Goal: Ask a question

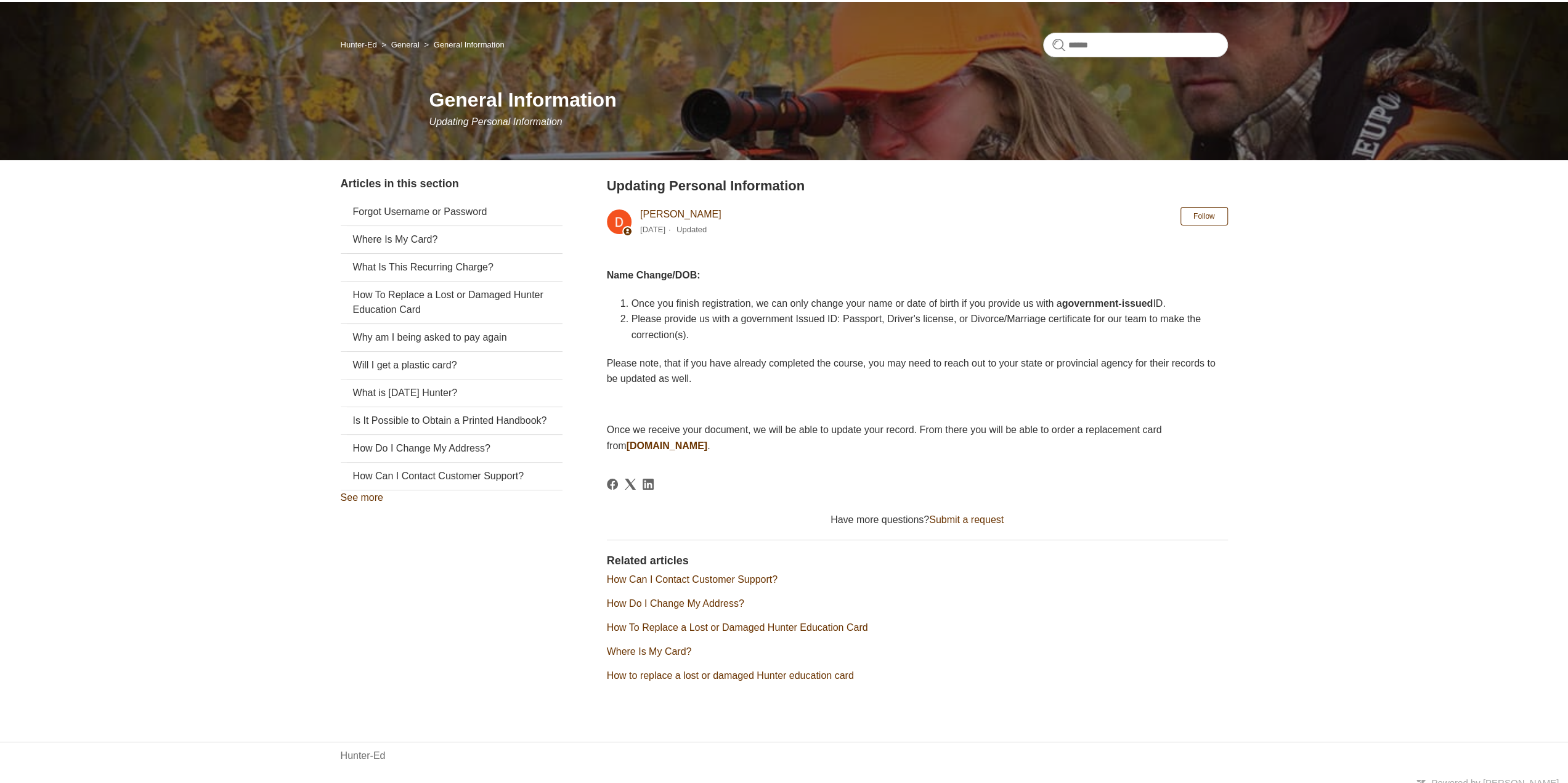
scroll to position [85, 0]
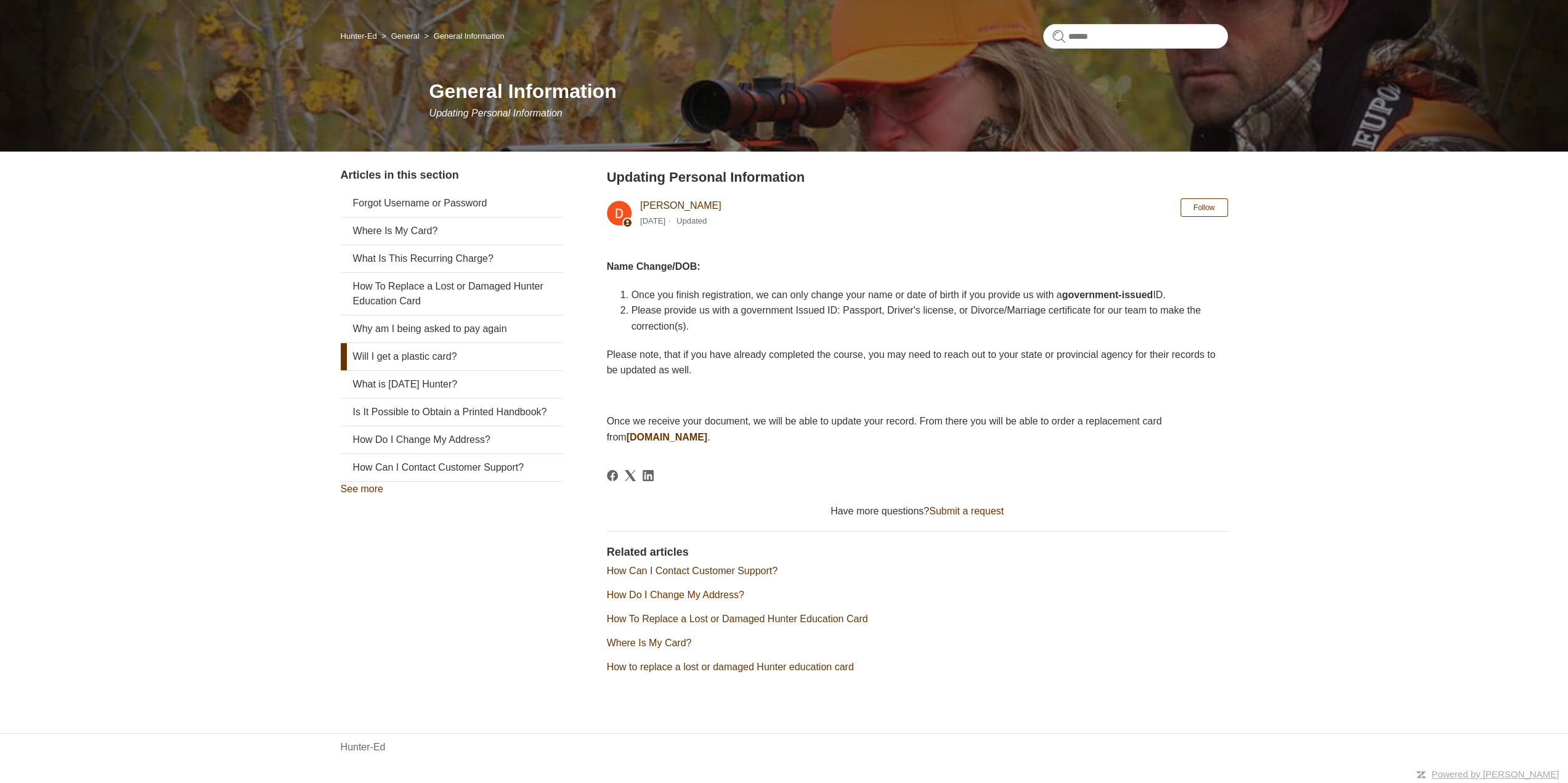
click at [439, 354] on link "Will I get a plastic card?" at bounding box center [452, 357] width 222 height 27
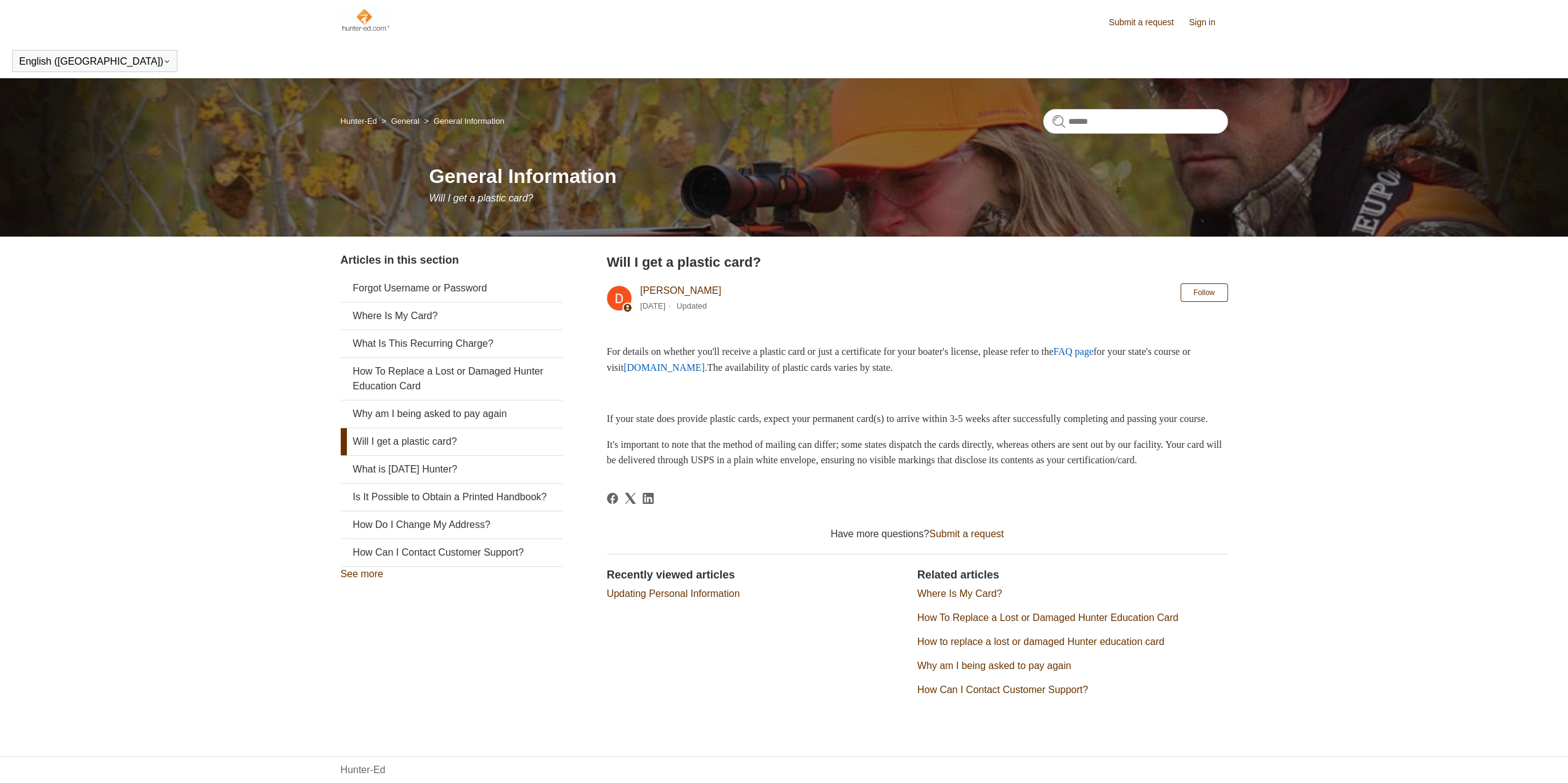
scroll to position [54, 0]
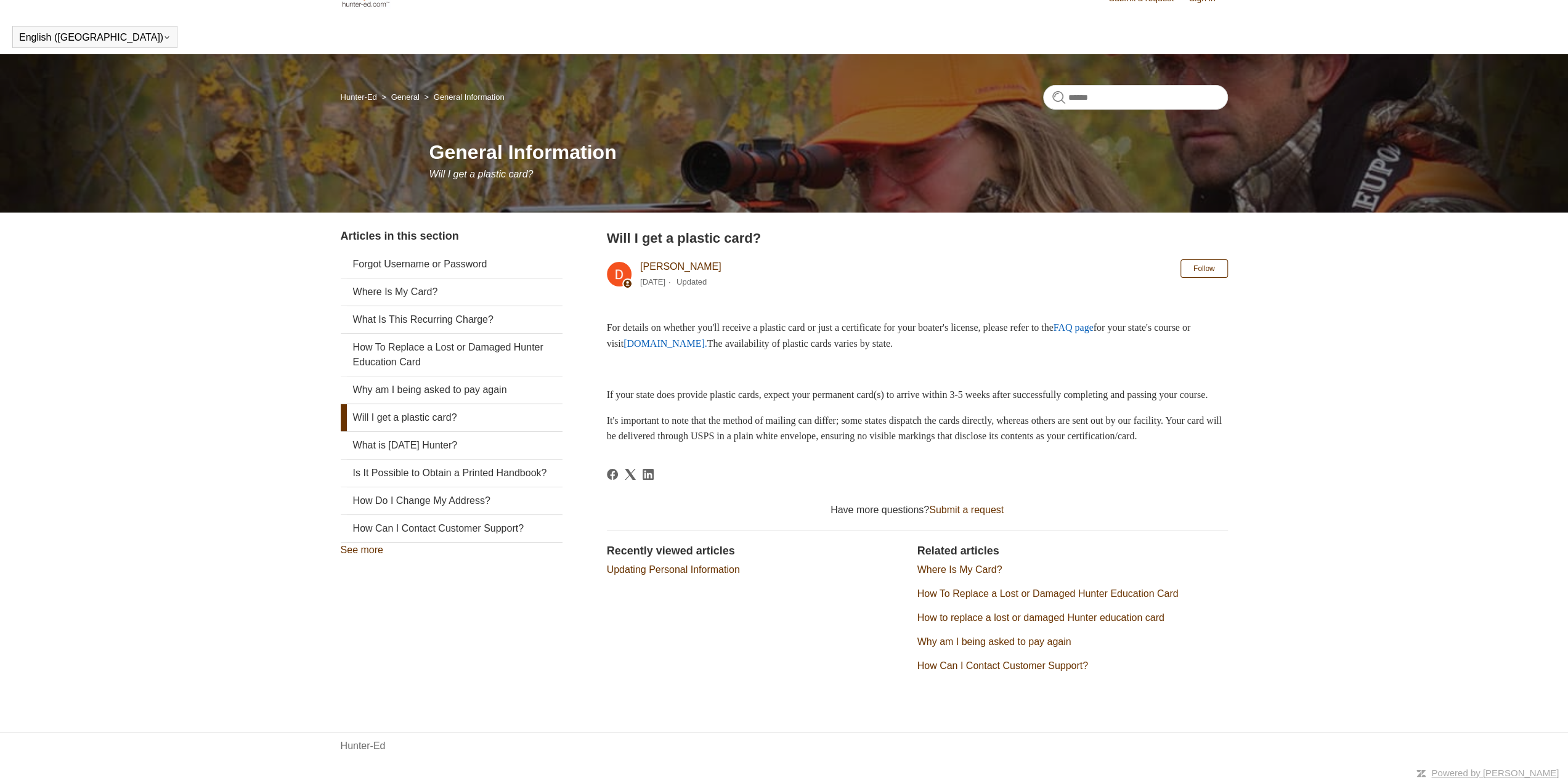
click at [703, 574] on link "Updating Personal Information" at bounding box center [674, 569] width 133 height 11
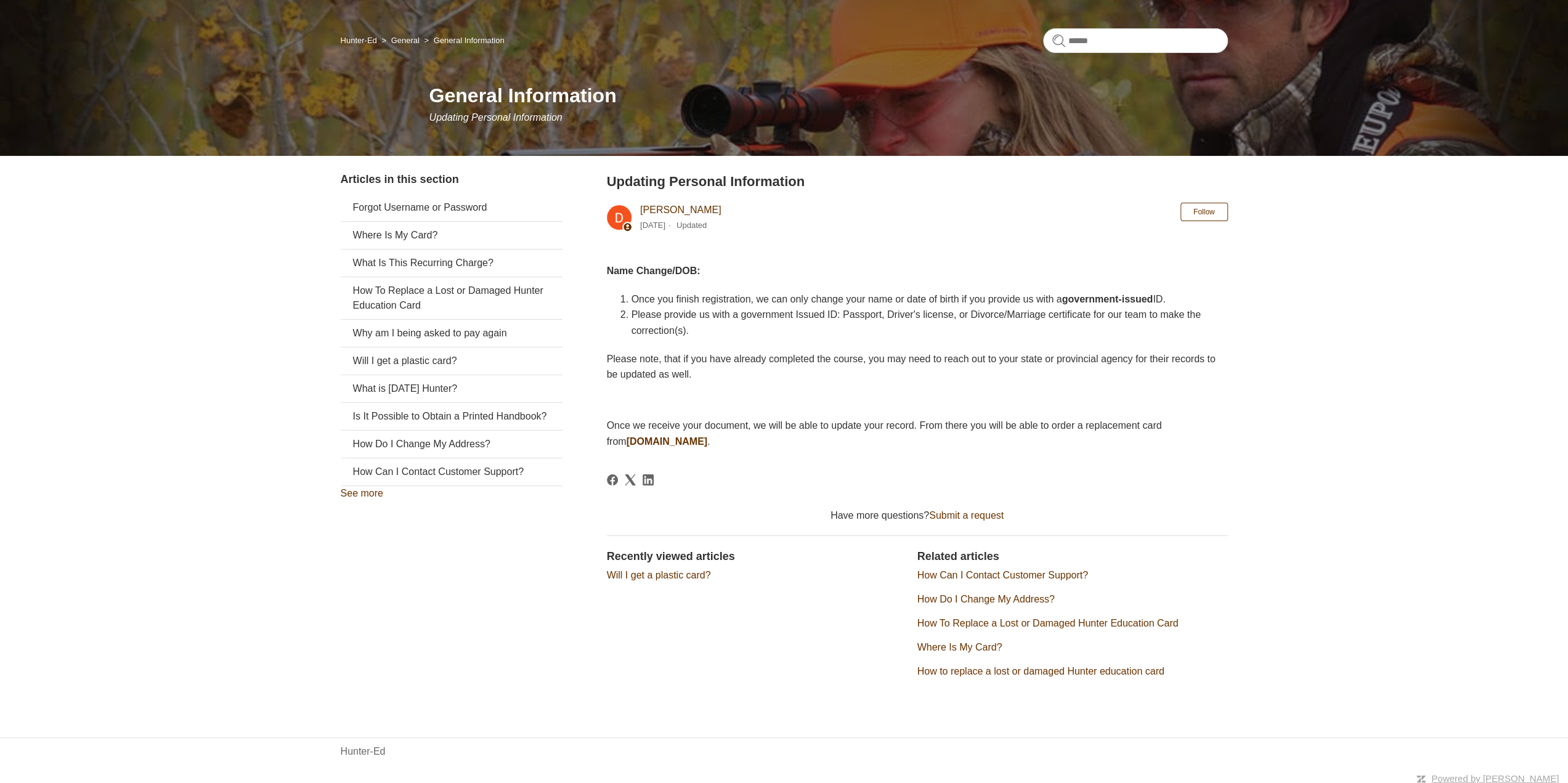
scroll to position [85, 0]
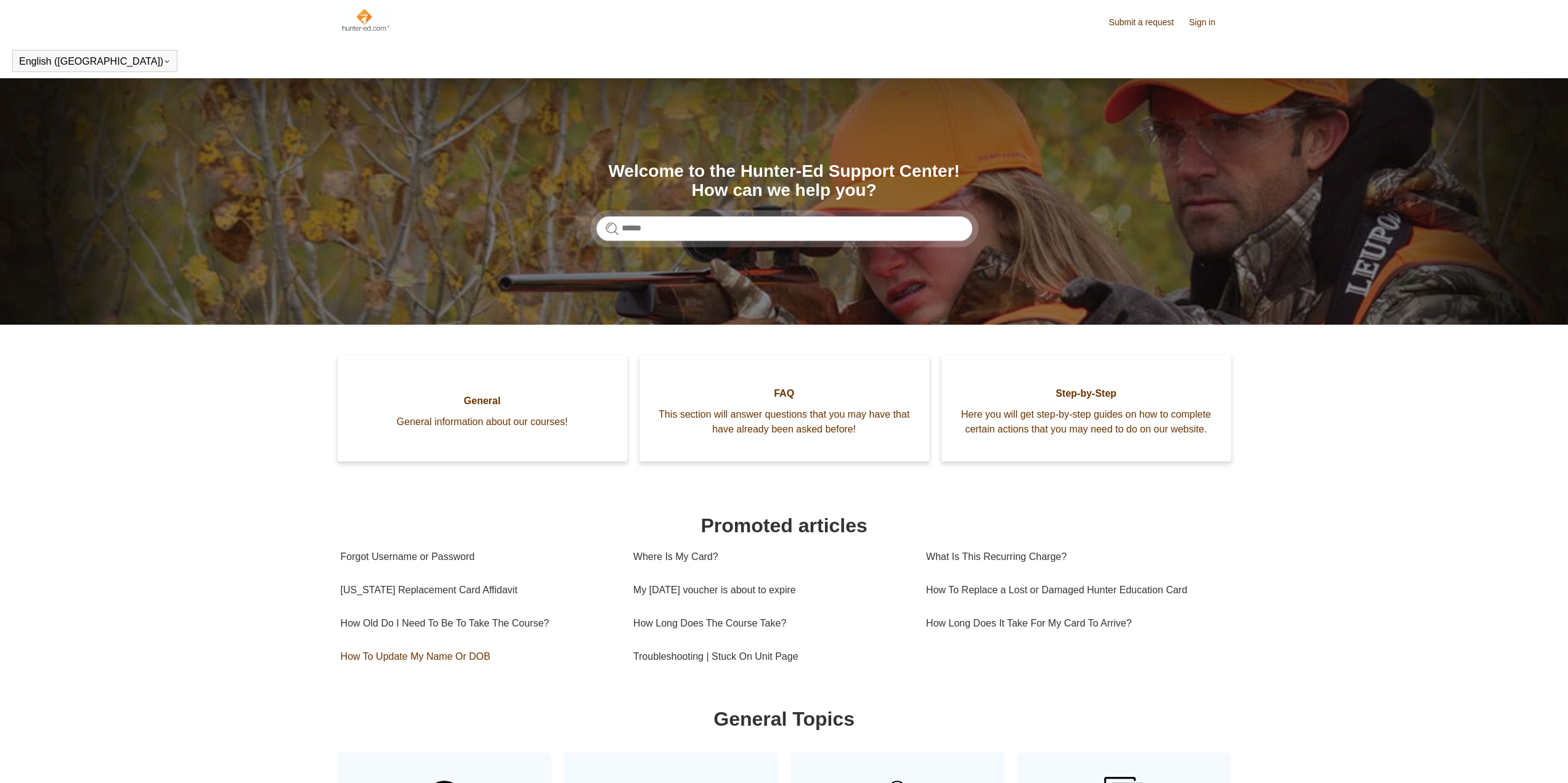
click at [434, 670] on link "How To Update My Name Or DOB" at bounding box center [478, 657] width 274 height 33
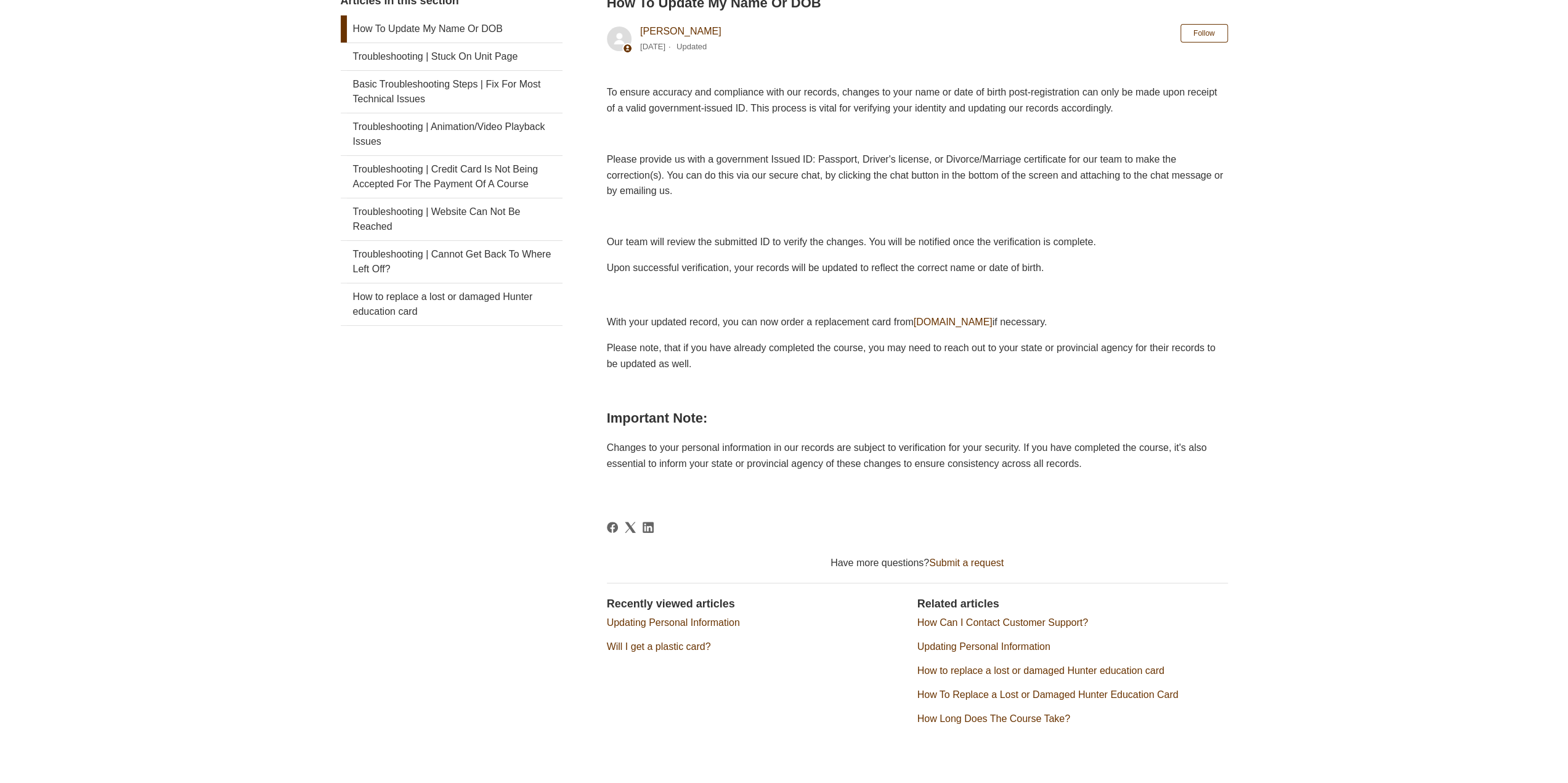
scroll to position [274, 0]
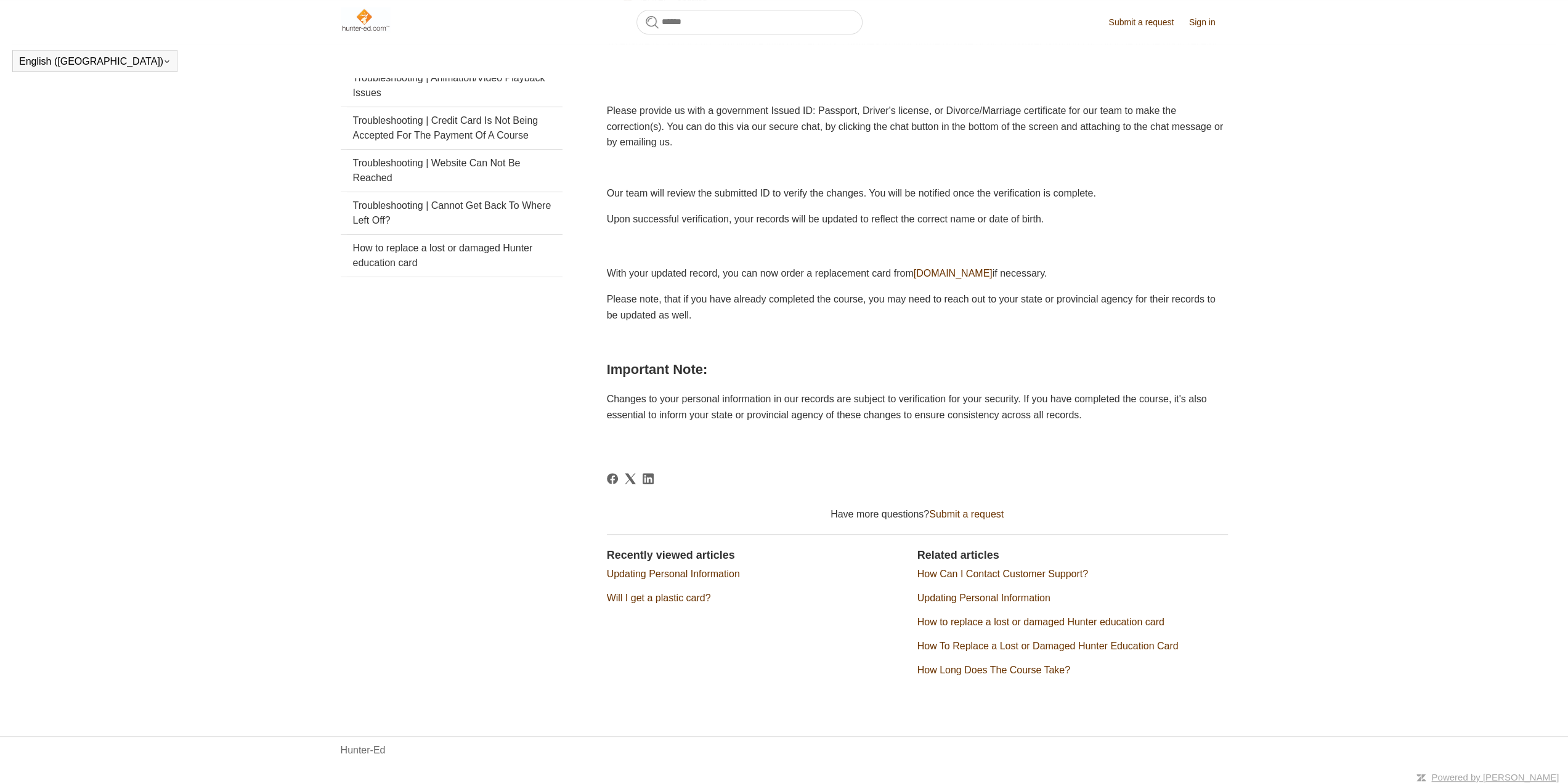
click at [1016, 575] on link "How Can I Contact Customer Support?" at bounding box center [1002, 574] width 171 height 11
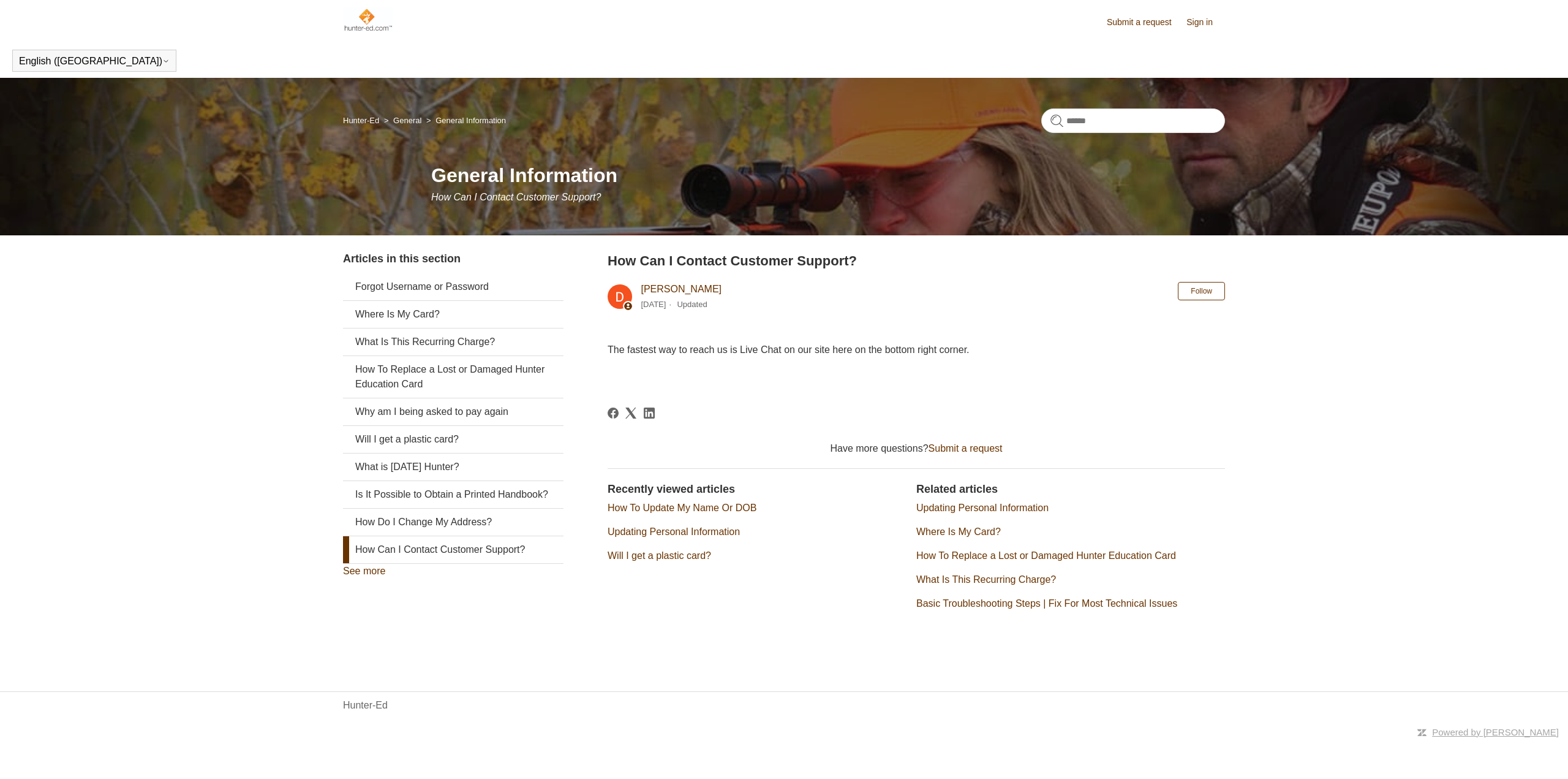
click at [976, 446] on link "Submit a request" at bounding box center [966, 448] width 74 height 11
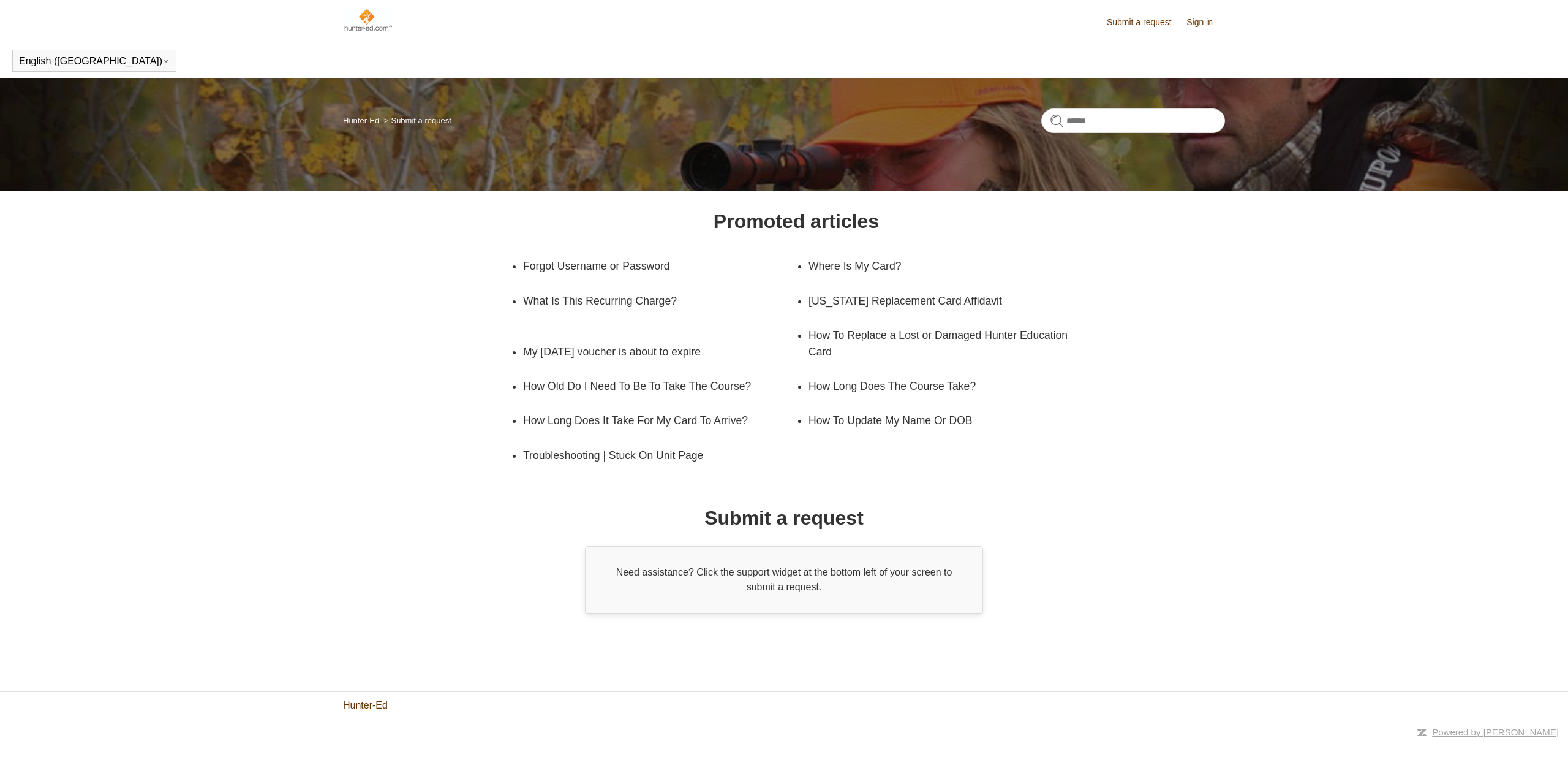
click at [362, 701] on link "Hunter-Ed" at bounding box center [365, 705] width 44 height 15
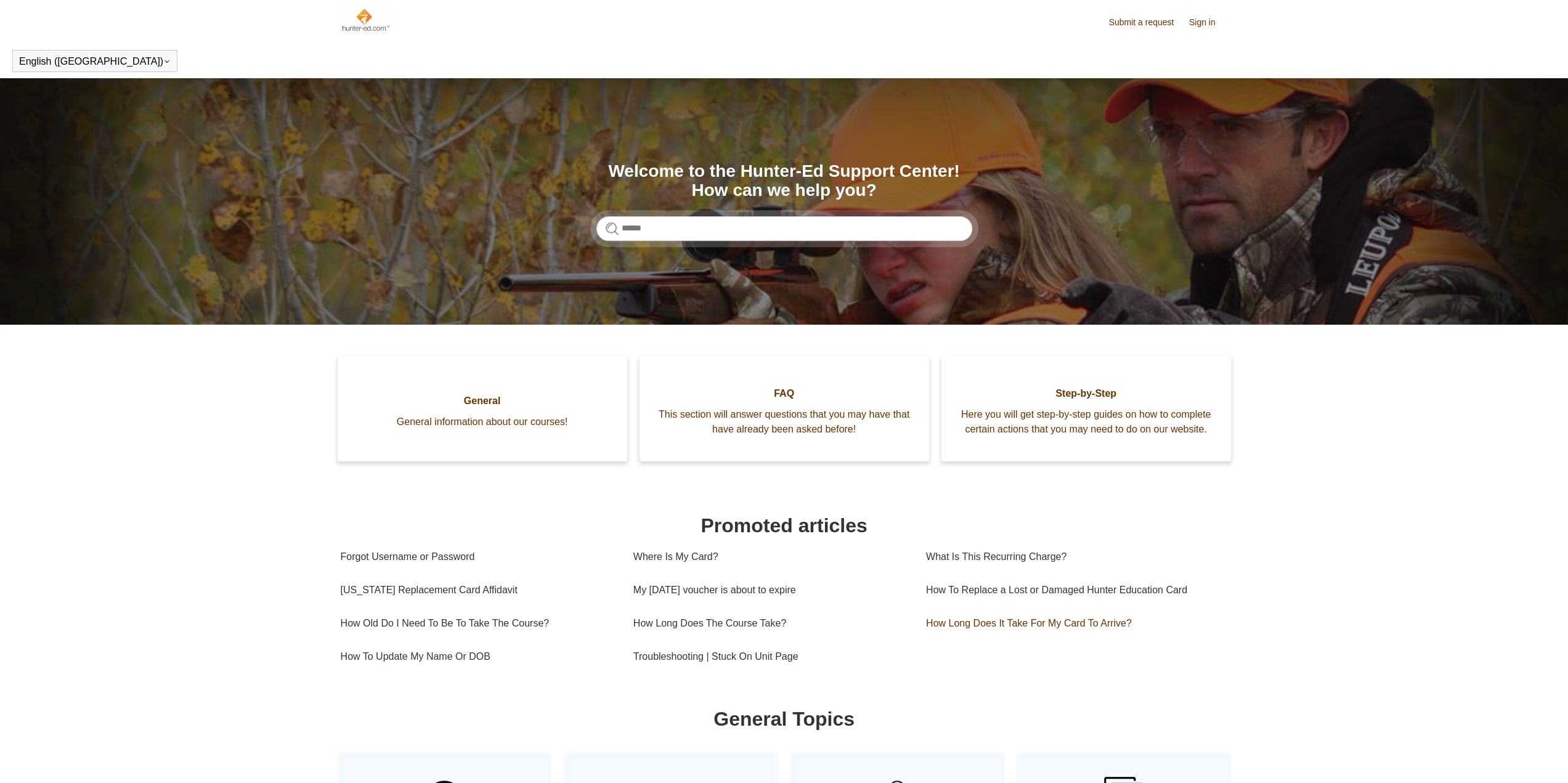
click at [1091, 640] on link "How Long Does It Take For My Card To Arrive?" at bounding box center [1072, 623] width 293 height 33
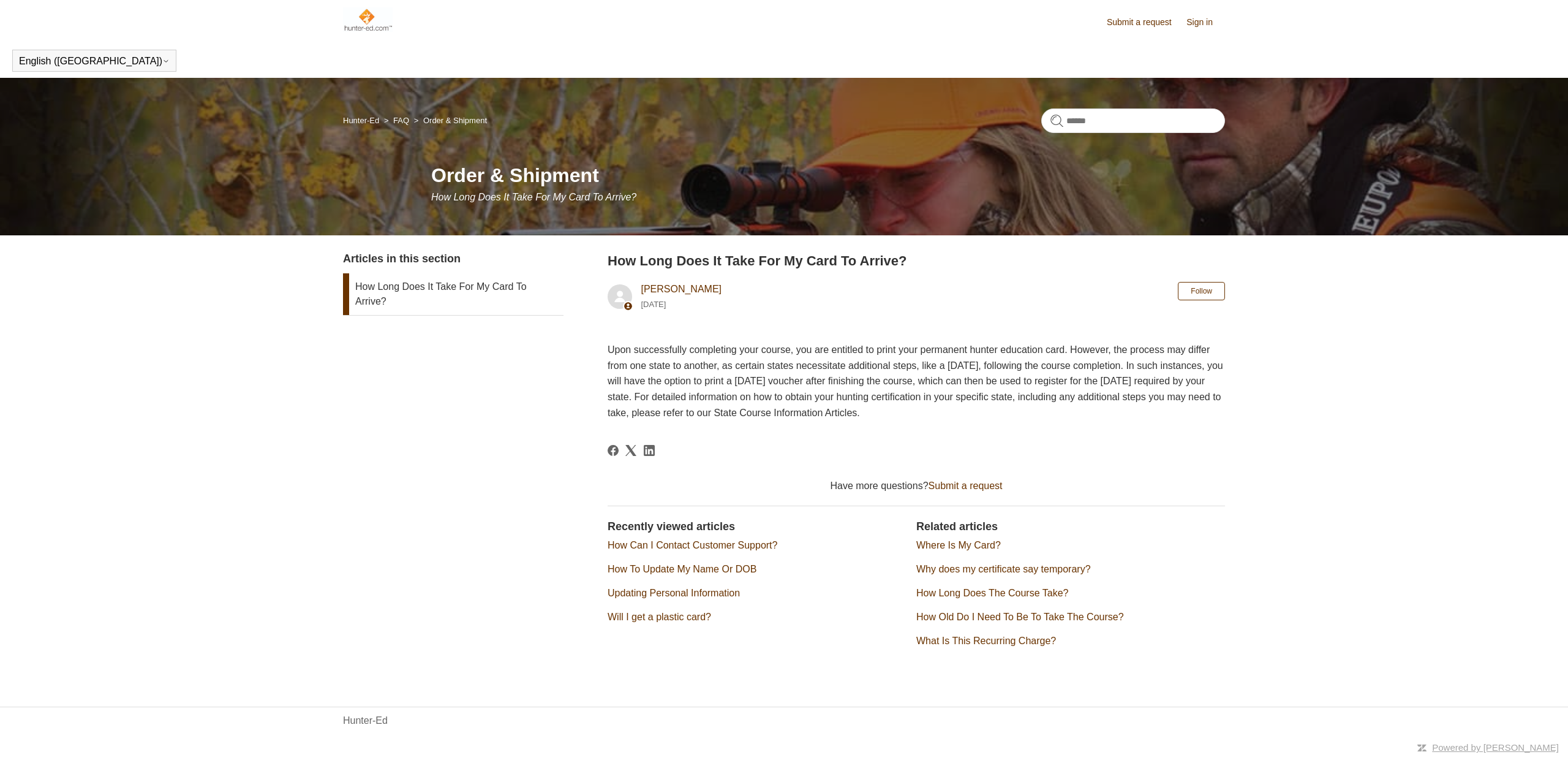
click at [707, 549] on link "How Can I Contact Customer Support?" at bounding box center [692, 545] width 169 height 11
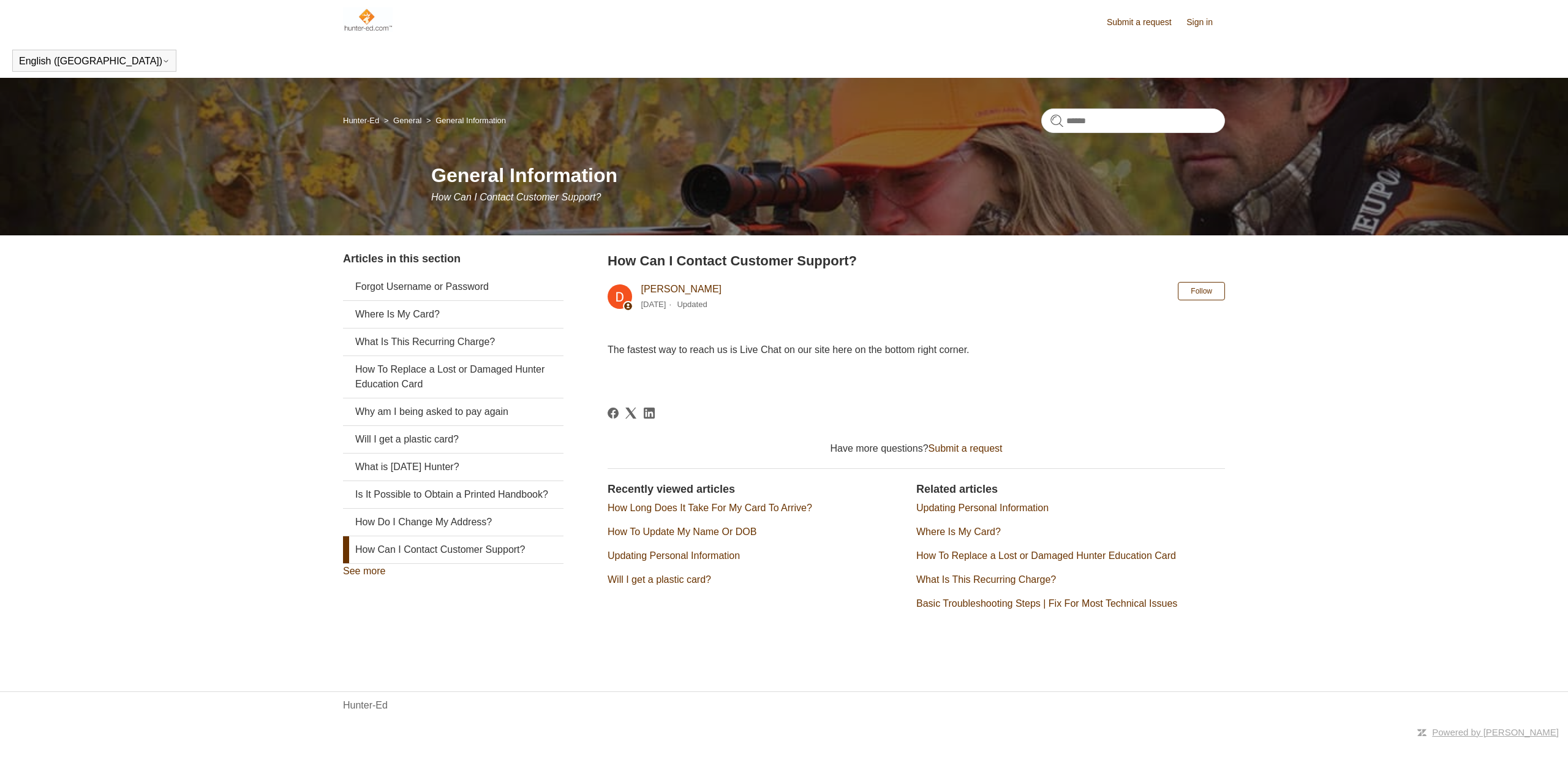
click at [945, 508] on link "Updating Personal Information" at bounding box center [983, 507] width 133 height 11
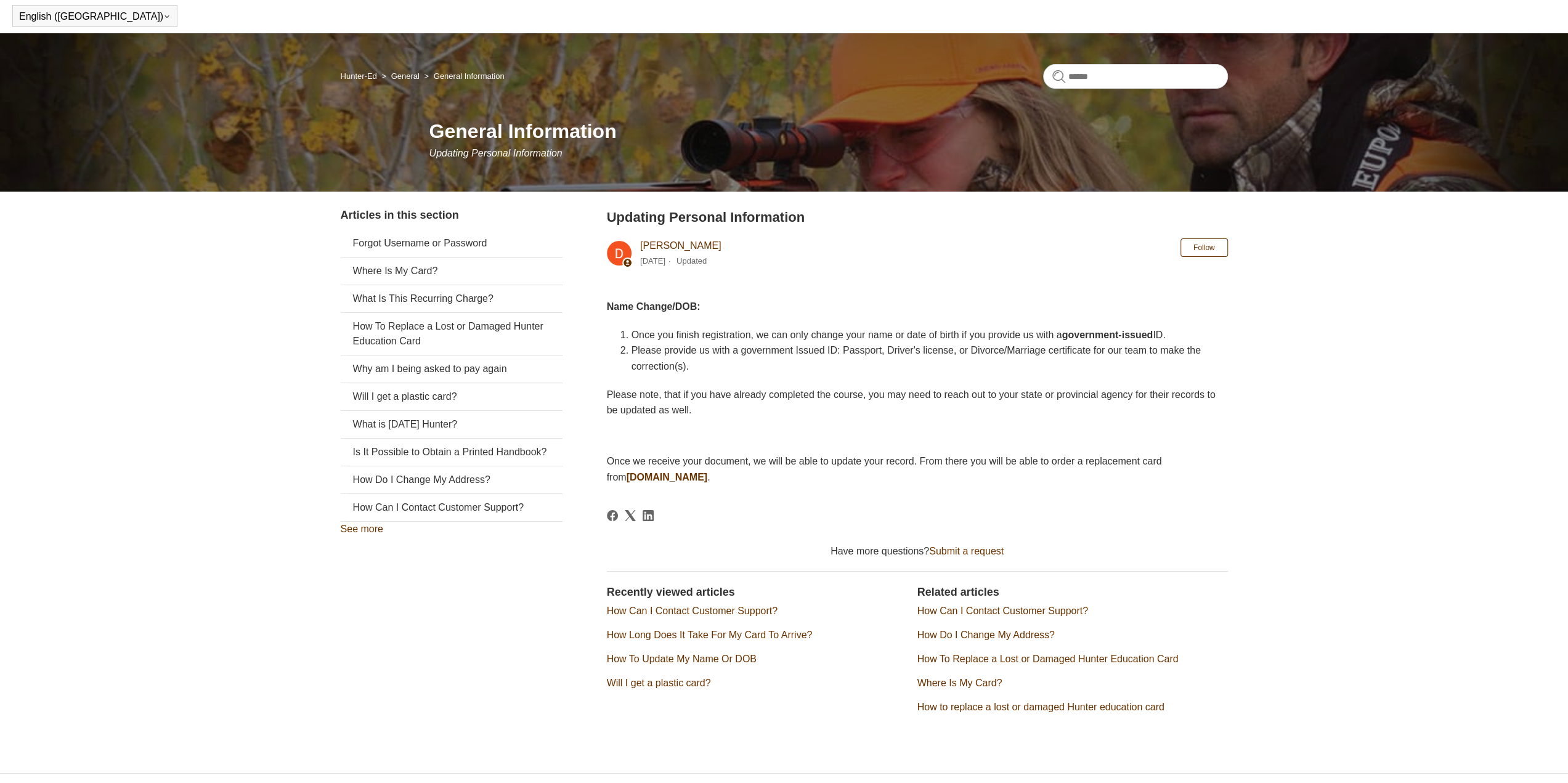
scroll to position [62, 0]
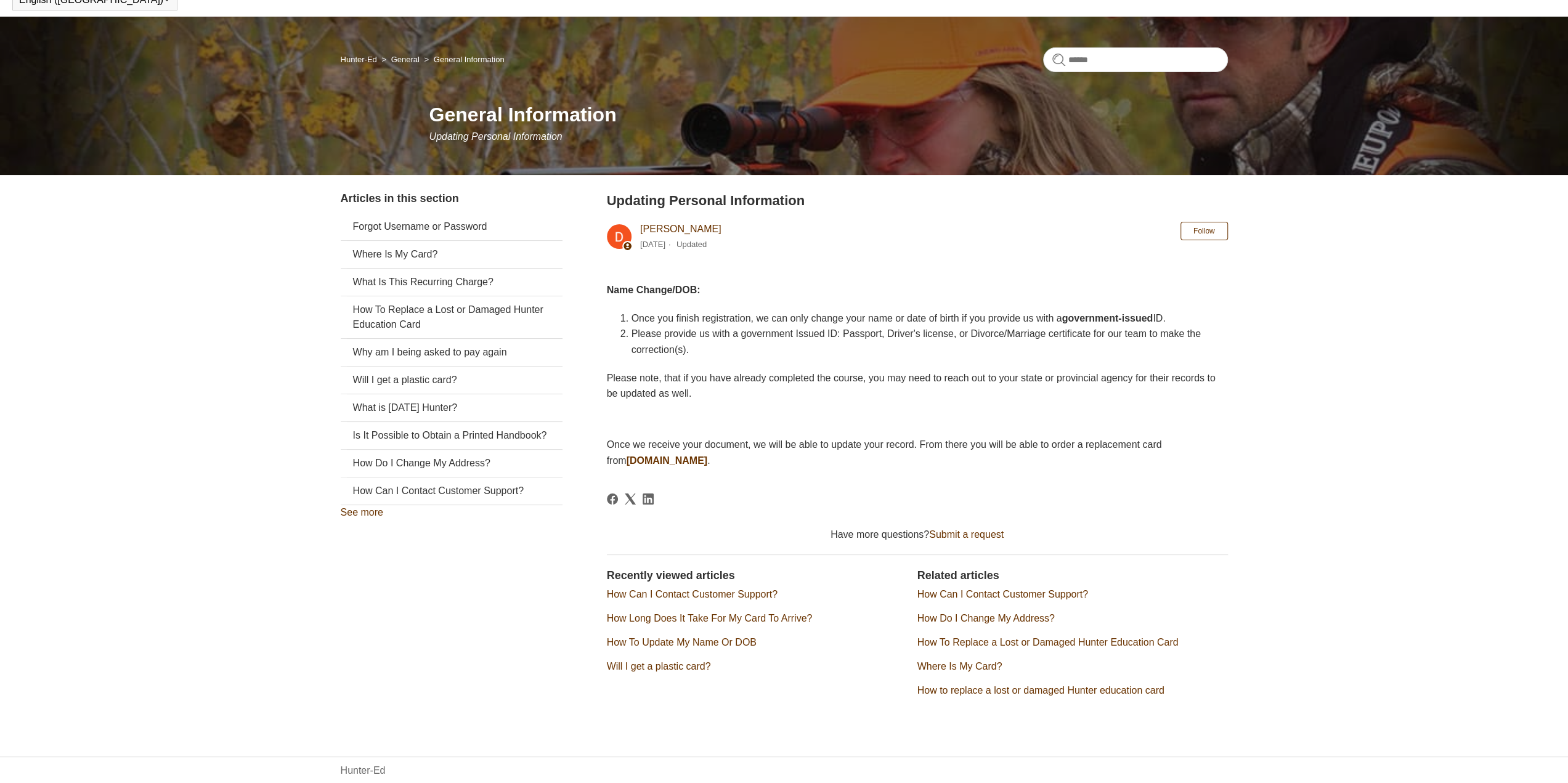
click at [966, 535] on link "Submit a request" at bounding box center [966, 534] width 75 height 11
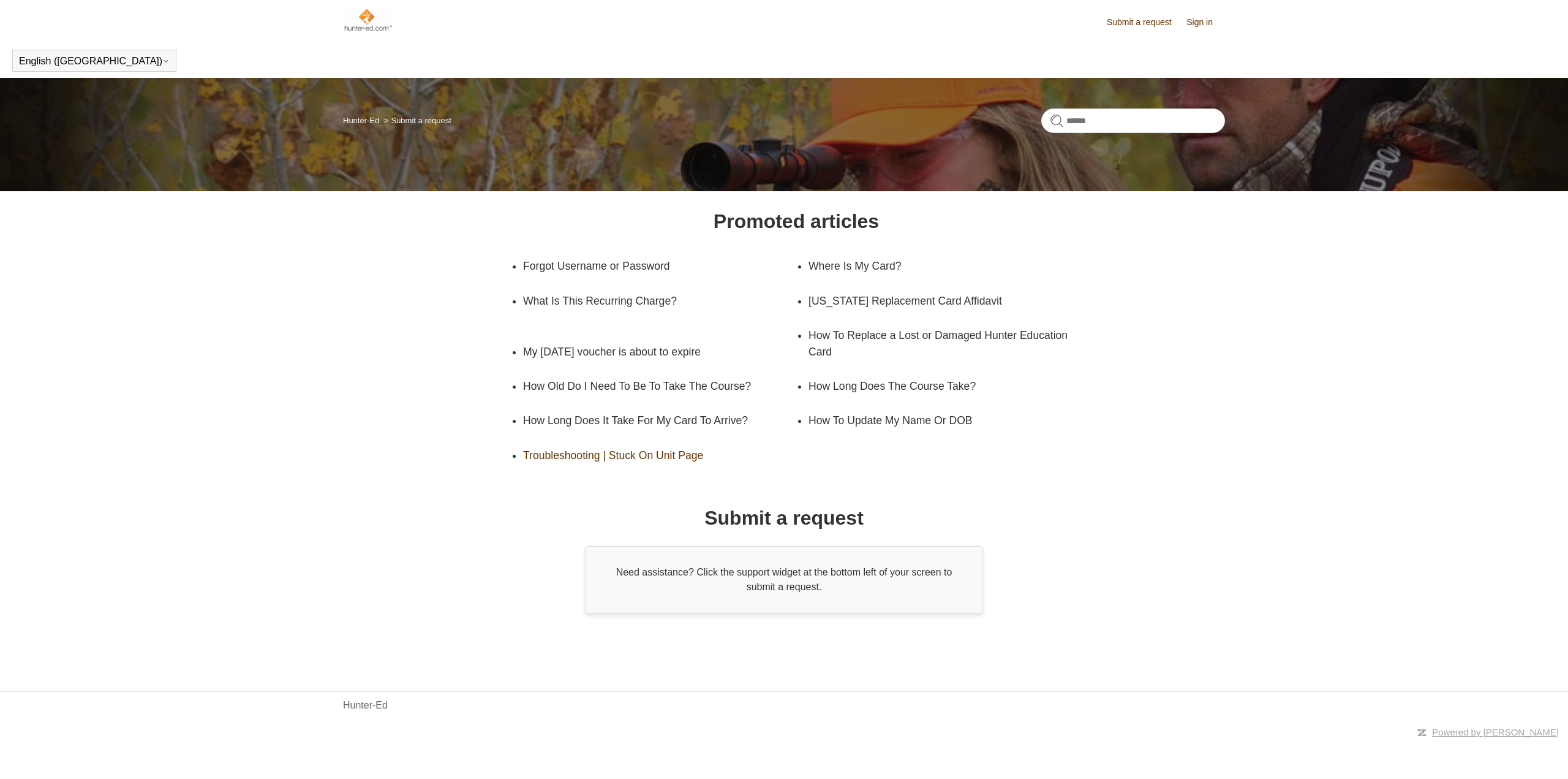
click at [588, 456] on link "Troubleshooting | Stuck On Unit Page" at bounding box center [650, 455] width 255 height 34
